Goal: Communication & Community: Answer question/provide support

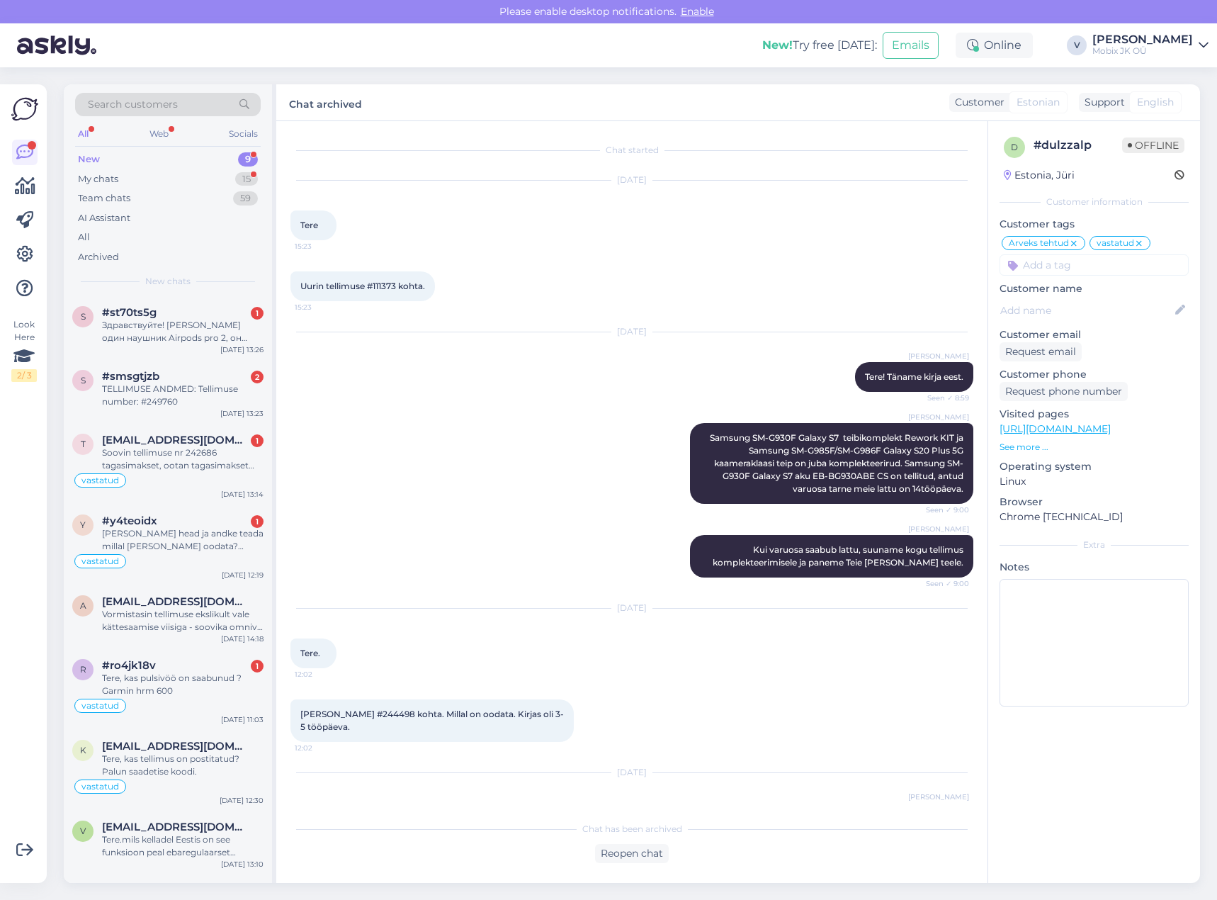
scroll to position [808, 0]
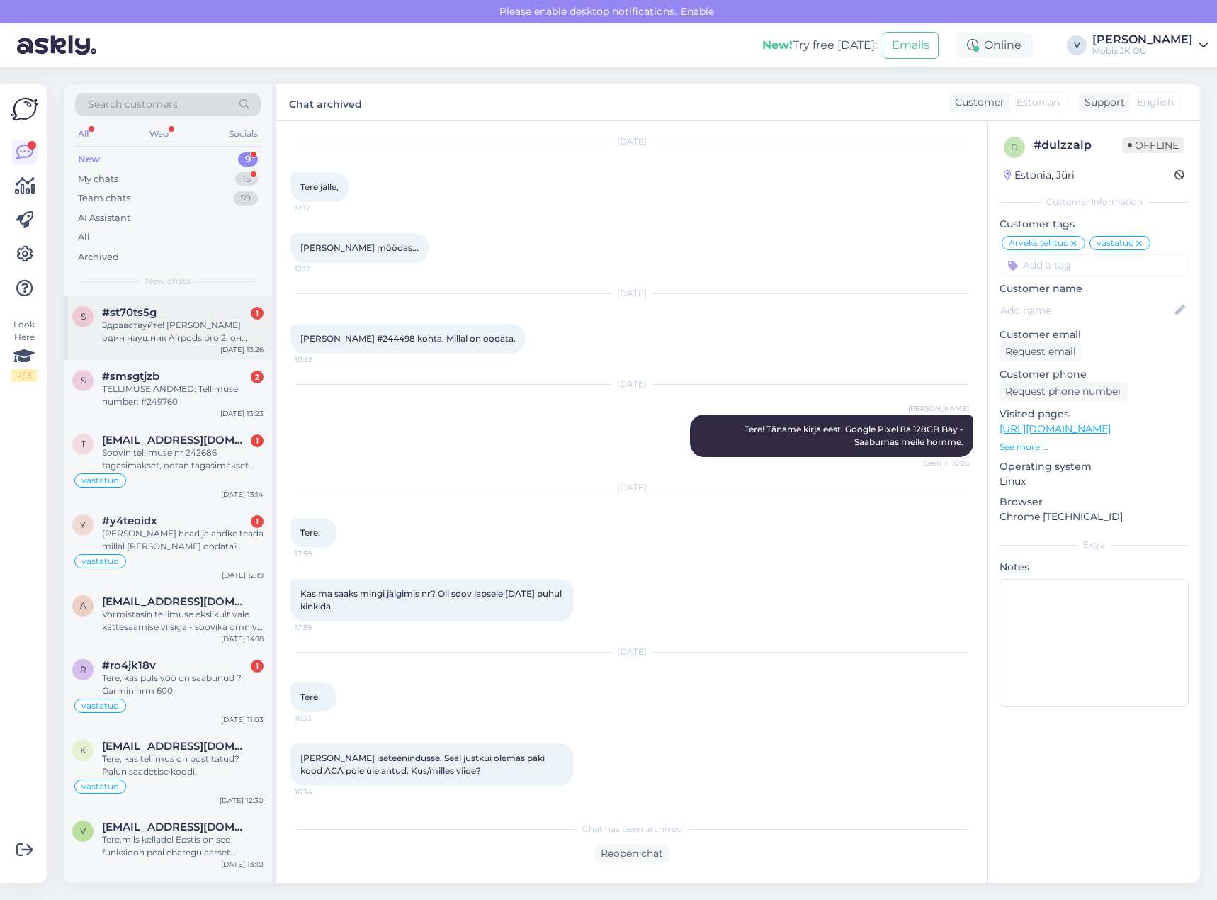
click at [234, 332] on div "Здравствуйте! [PERSON_NAME] один наушник Airpods pro 2, он подойдёт к кейсу и д…" at bounding box center [183, 332] width 162 height 26
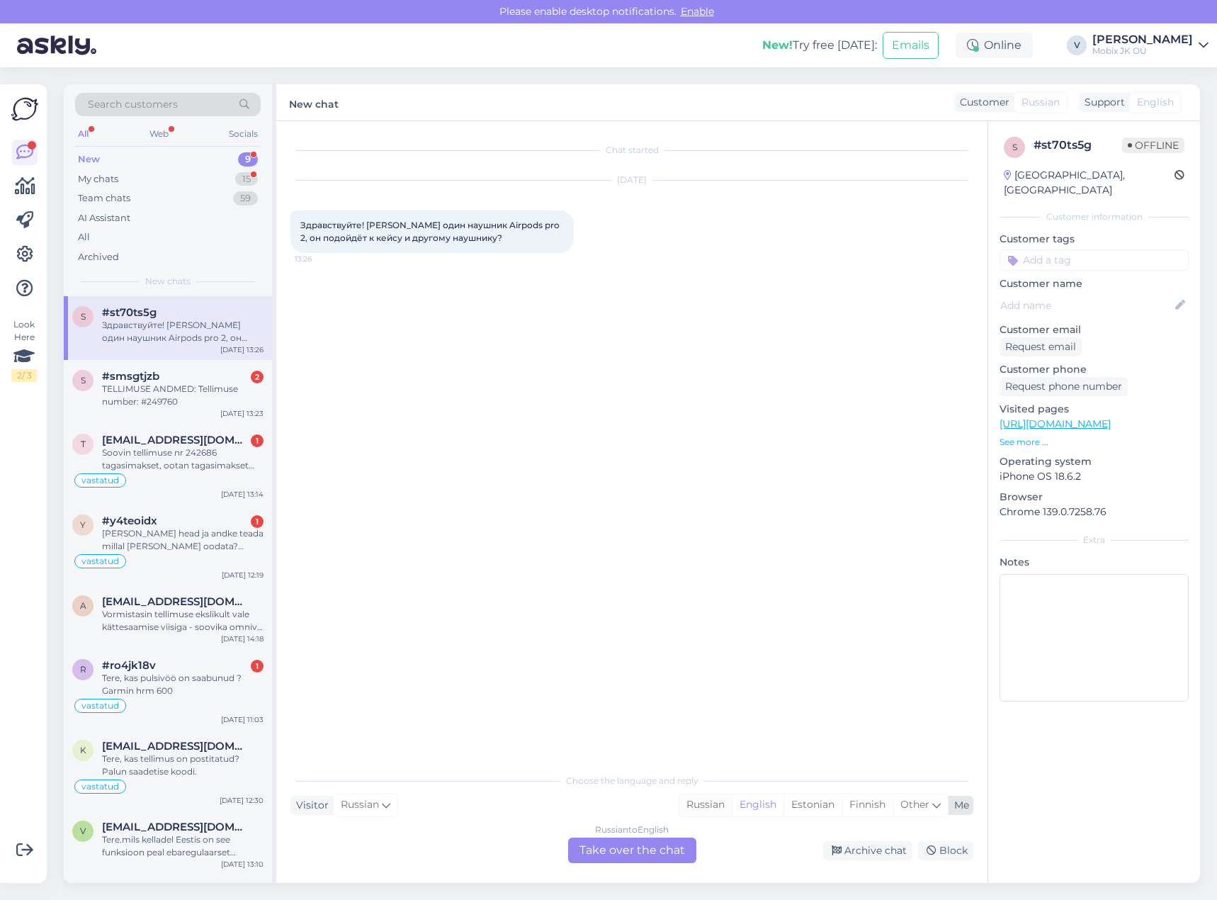
click at [711, 801] on div "Russian" at bounding box center [705, 804] width 52 height 21
click at [675, 848] on div "Russian to Russian Take over the chat" at bounding box center [632, 850] width 128 height 26
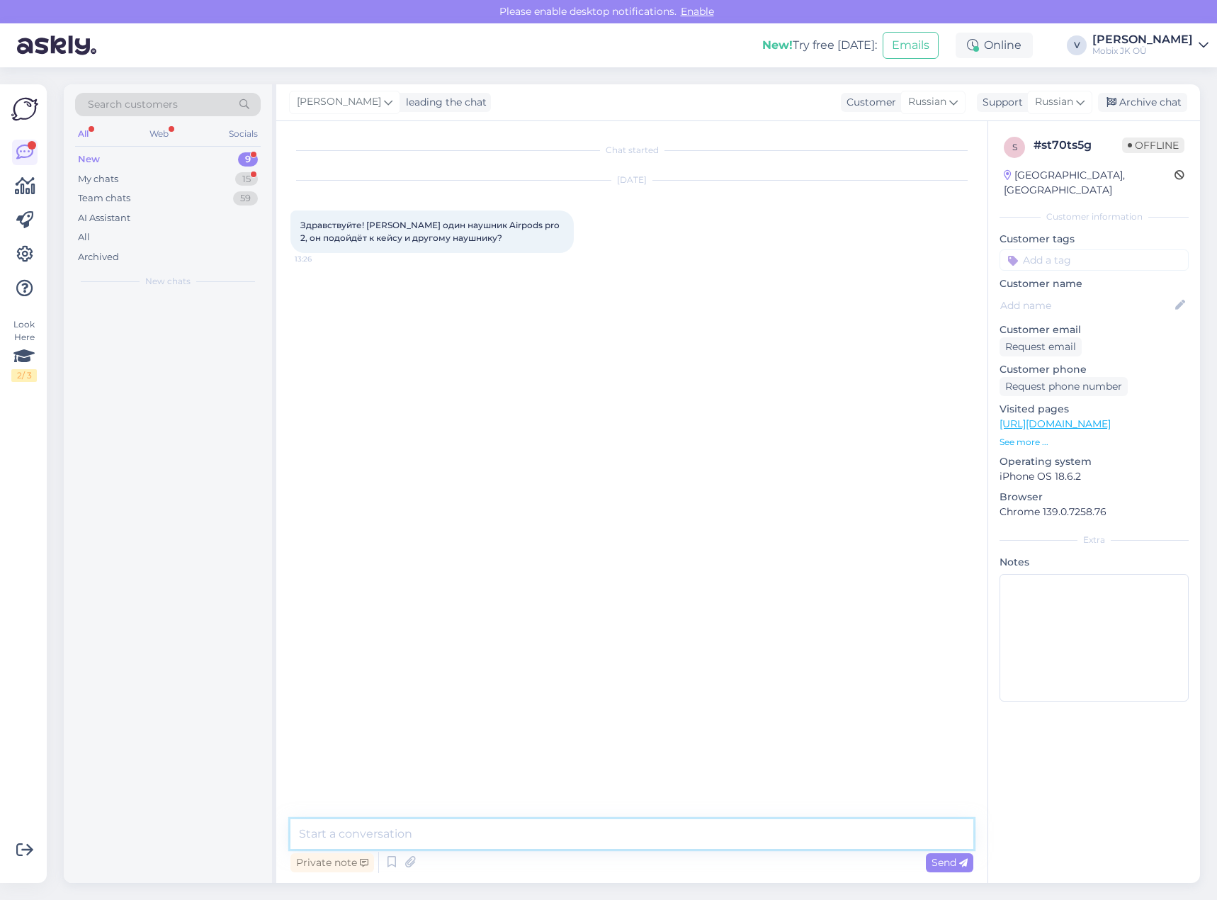
click at [679, 833] on textarea at bounding box center [631, 834] width 683 height 30
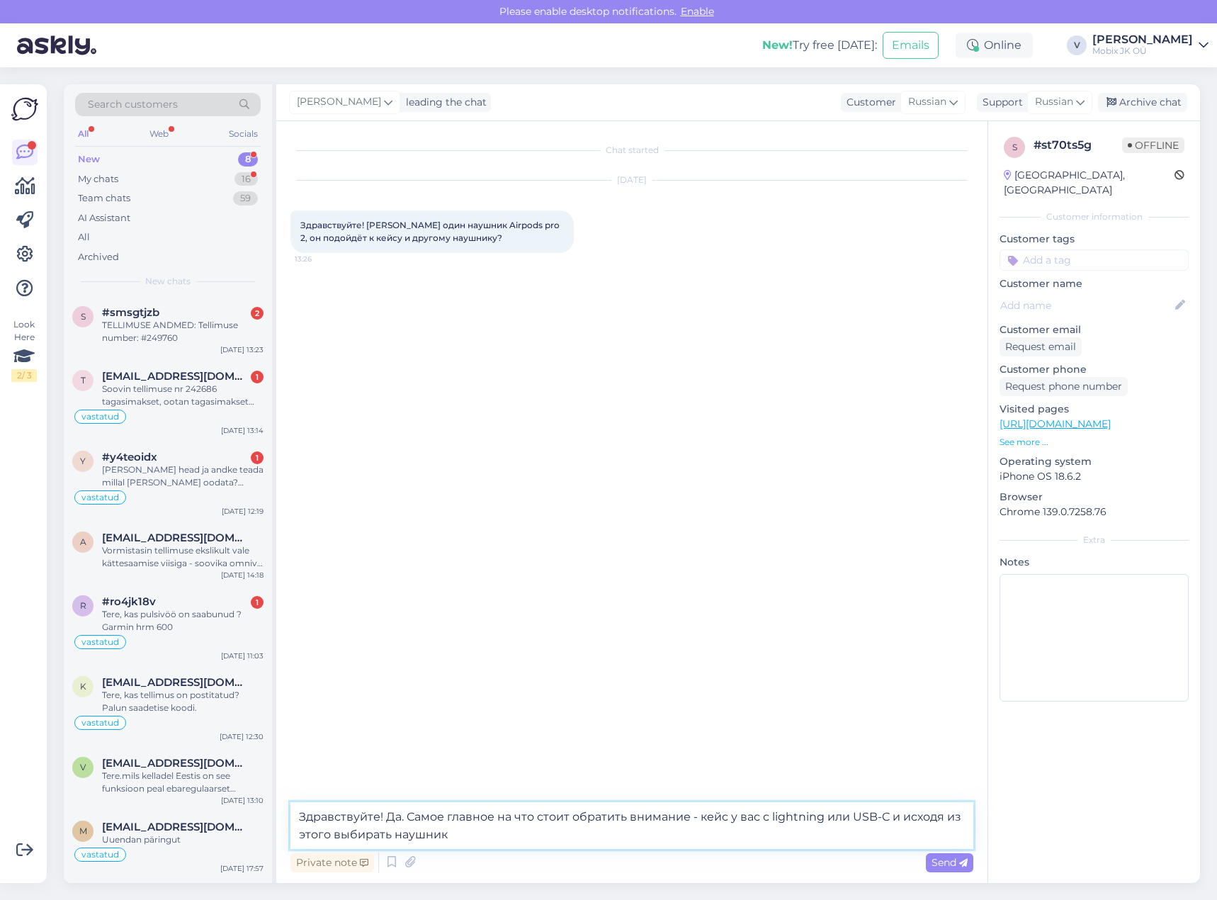
type textarea "Здравствуйте! Да. Самое главное на что стоит обратить внимание - кейс у вас с l…"
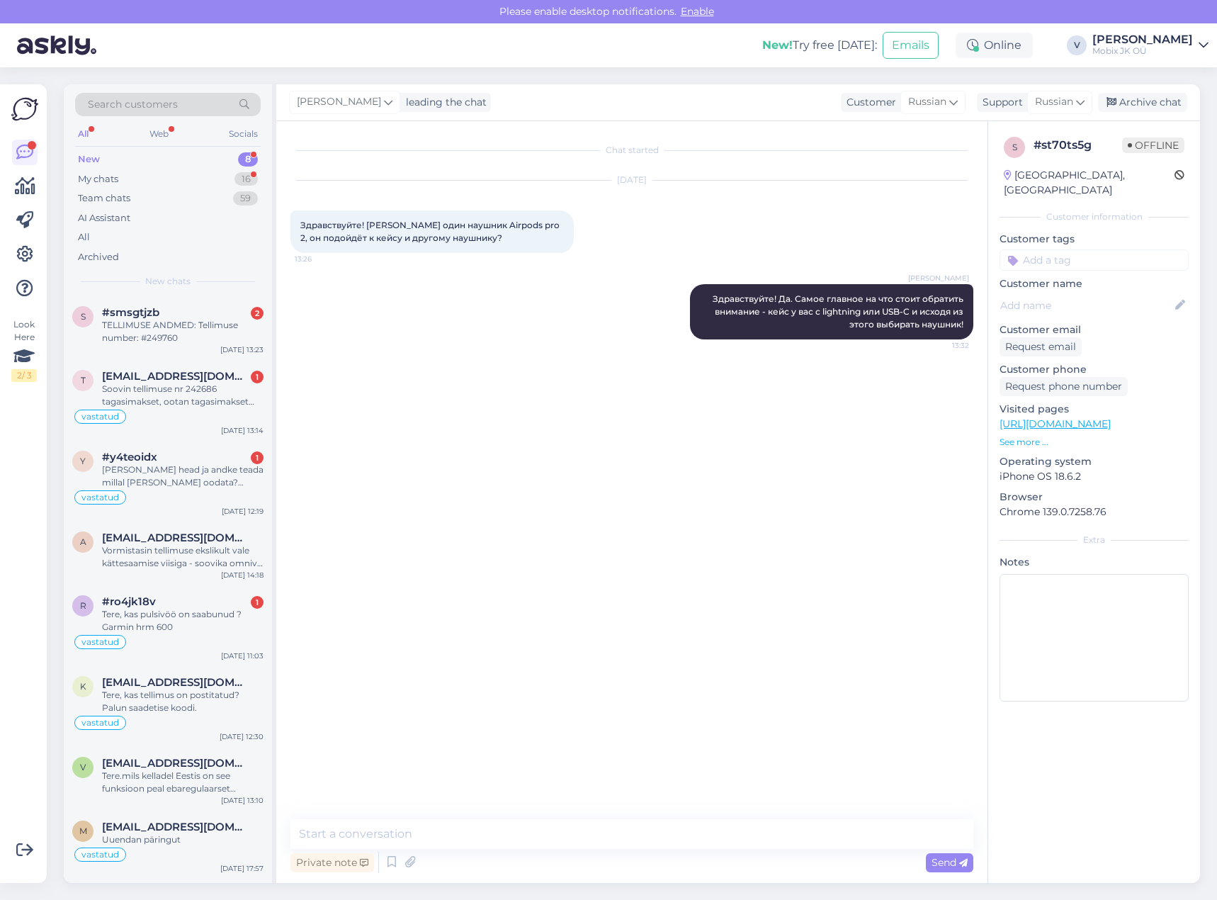
click at [1089, 249] on input at bounding box center [1094, 259] width 189 height 21
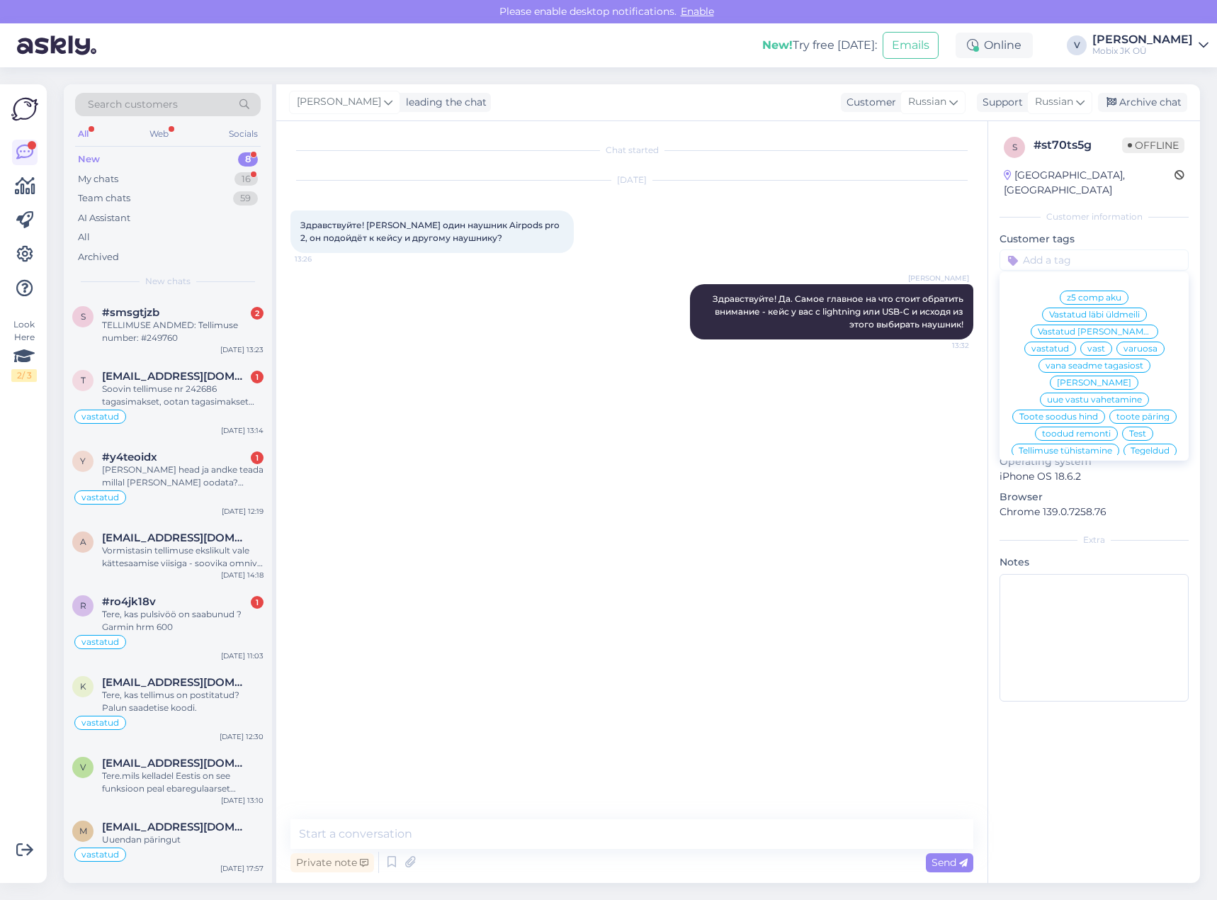
click at [1069, 344] on span "vastatud" at bounding box center [1051, 348] width 38 height 9
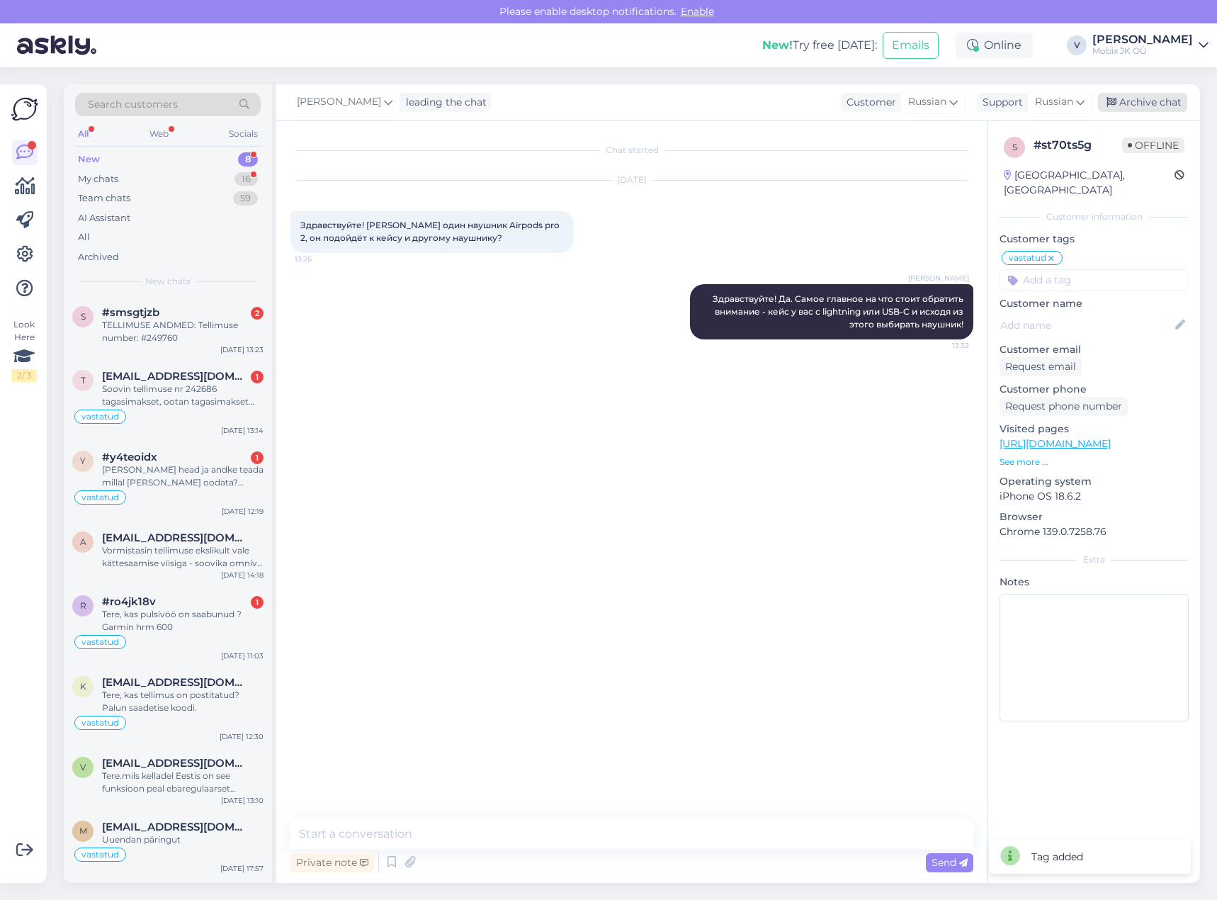
click at [1135, 103] on div "Archive chat" at bounding box center [1142, 102] width 89 height 19
click at [174, 337] on div "TELLIMUSE ANDMED: Tellimuse number: #249760" at bounding box center [183, 332] width 162 height 26
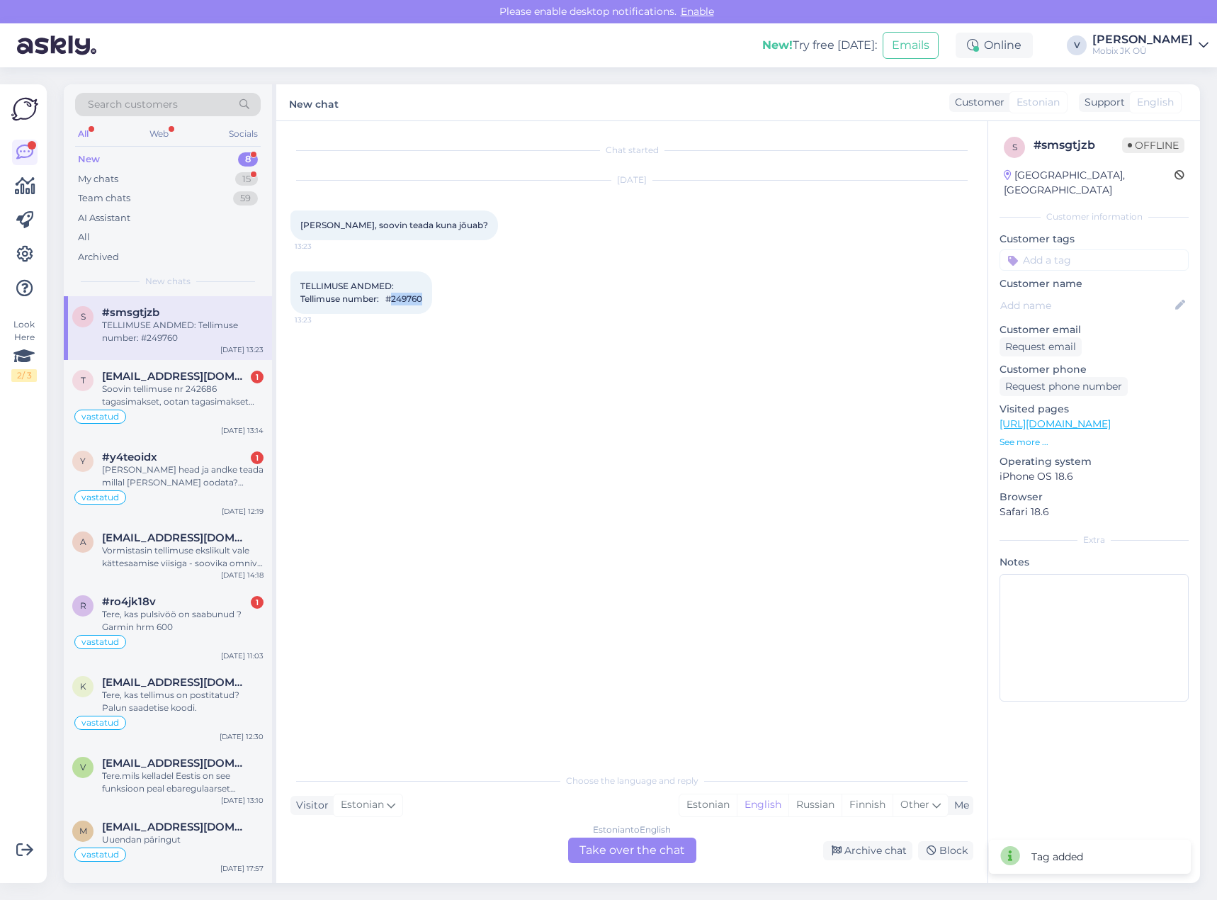
drag, startPoint x: 398, startPoint y: 298, endPoint x: 435, endPoint y: 300, distance: 36.9
click at [432, 300] on div "TELLIMUSE ANDMED: Tellimuse number: #249760 13:23" at bounding box center [361, 292] width 142 height 43
copy span "249760"
